Goal: Check status: Check status

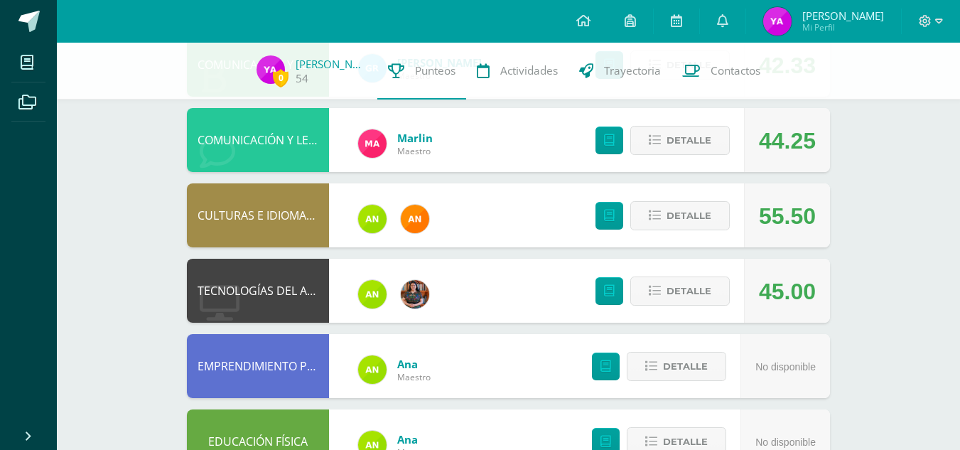
scroll to position [195, 0]
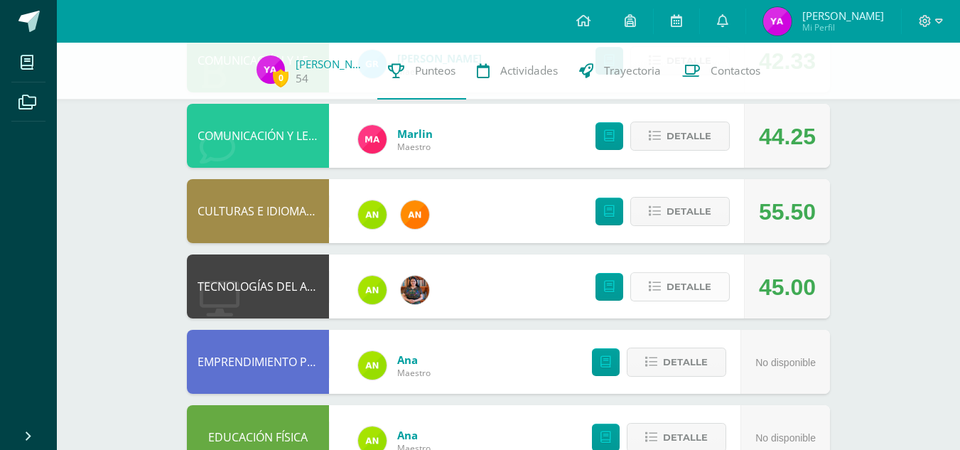
click at [711, 274] on span "Detalle" at bounding box center [689, 287] width 45 height 26
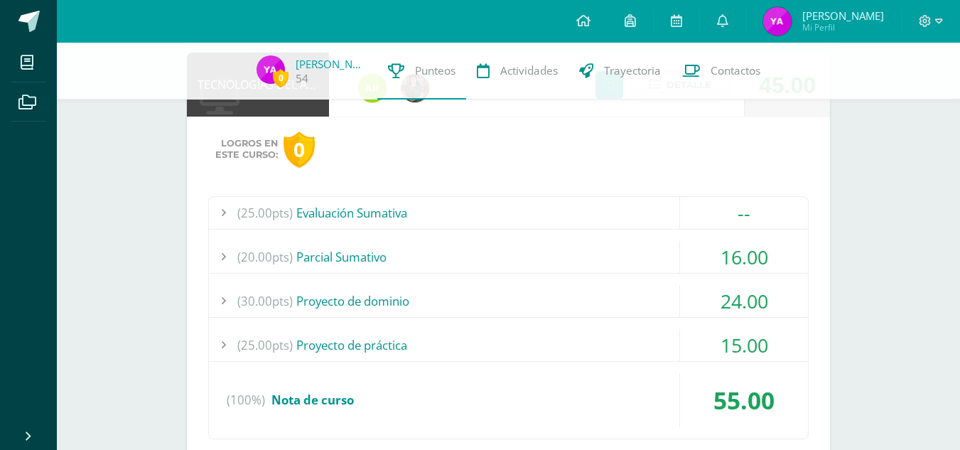
scroll to position [399, 0]
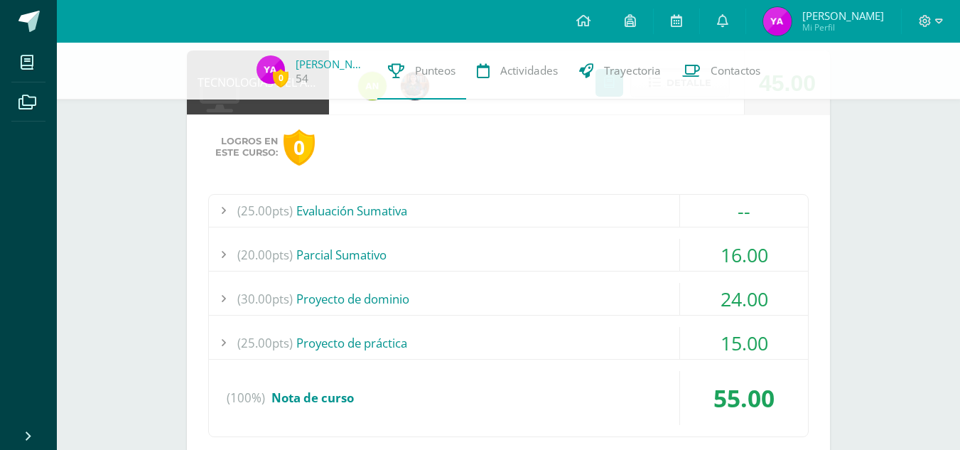
click at [743, 239] on div "16.00" at bounding box center [744, 255] width 128 height 32
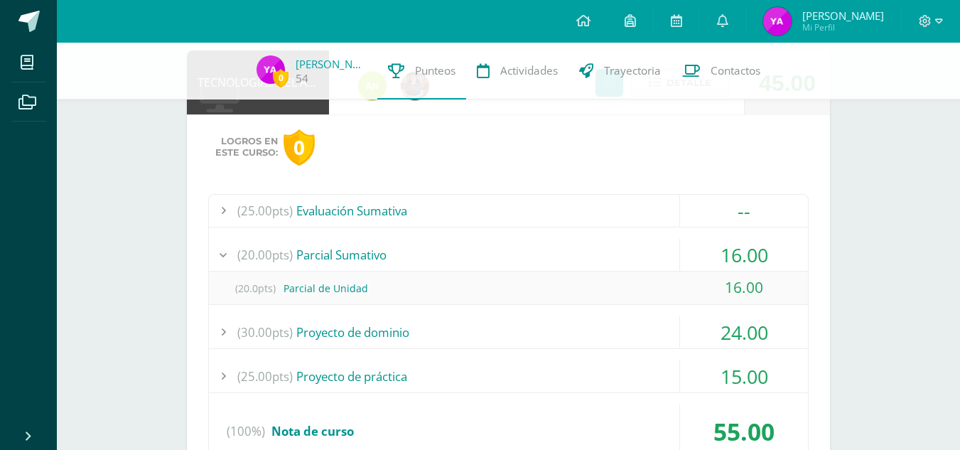
click at [743, 239] on div "16.00" at bounding box center [744, 255] width 128 height 32
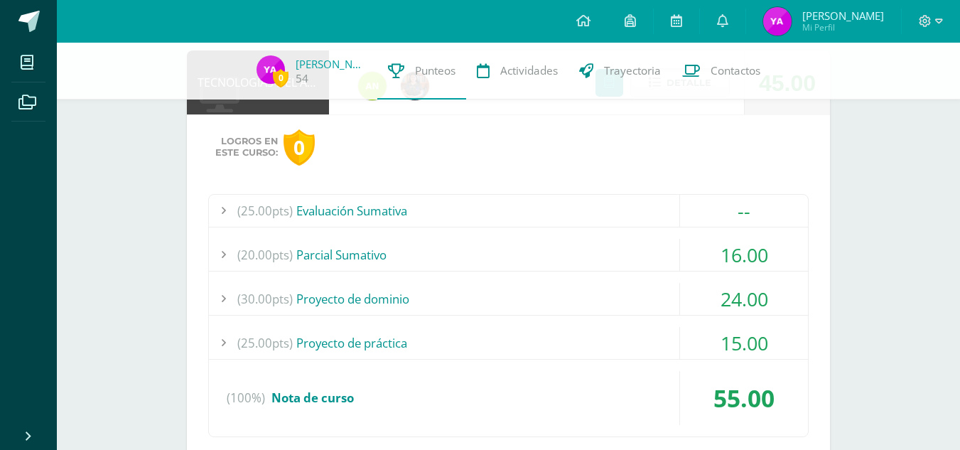
click at [744, 327] on div "15.00" at bounding box center [744, 343] width 128 height 32
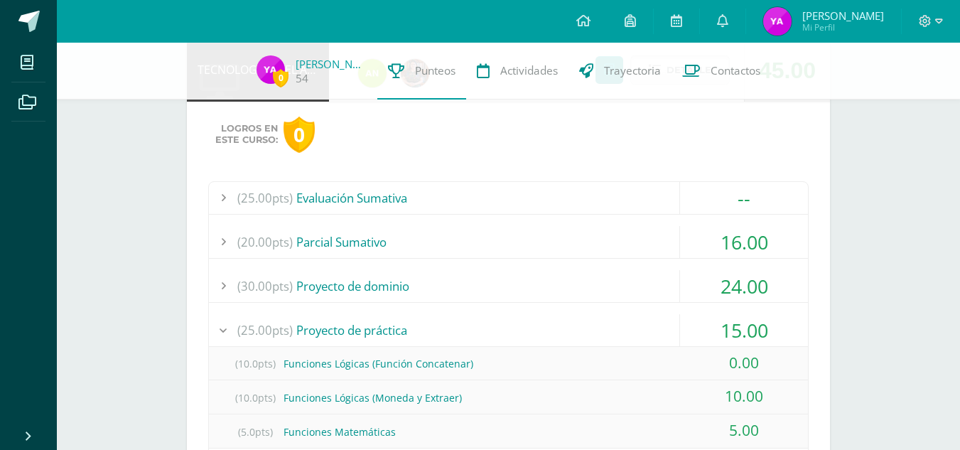
scroll to position [413, 0]
click at [744, 313] on div "15.00" at bounding box center [744, 329] width 128 height 32
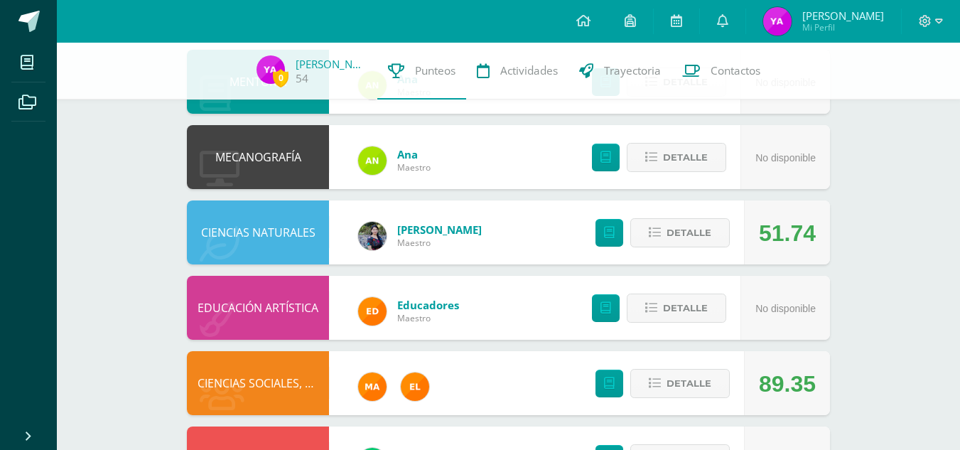
scroll to position [989, 0]
